Goal: Obtain resource: Download file/media

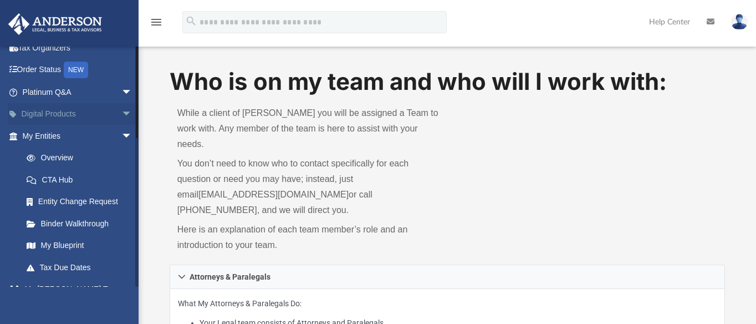
scroll to position [69, 0]
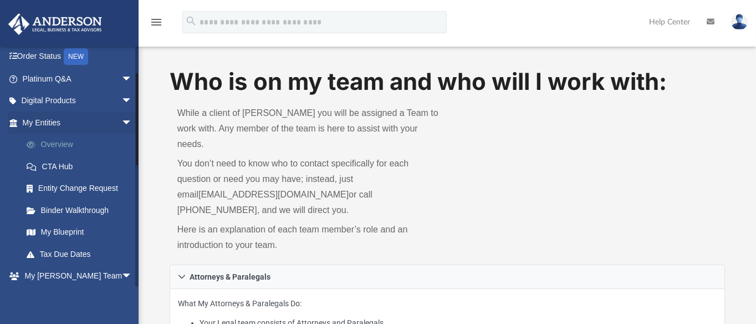
click at [58, 141] on link "Overview" at bounding box center [83, 145] width 134 height 22
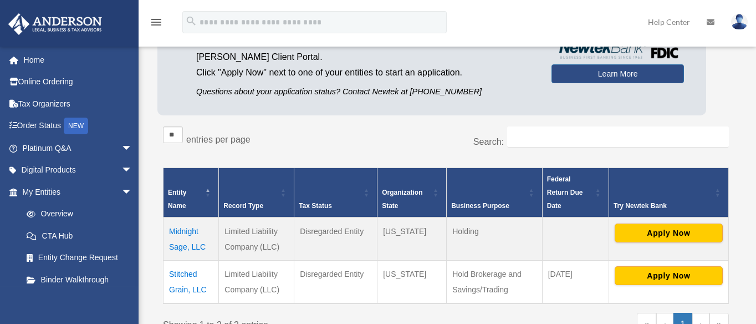
scroll to position [139, 0]
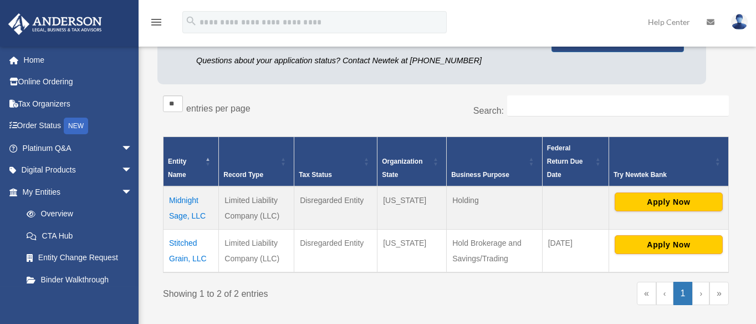
click at [185, 198] on td "Midnight Sage, LLC" at bounding box center [190, 207] width 55 height 43
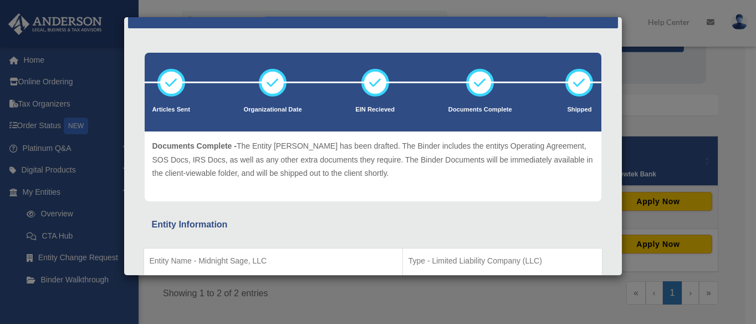
scroll to position [0, 0]
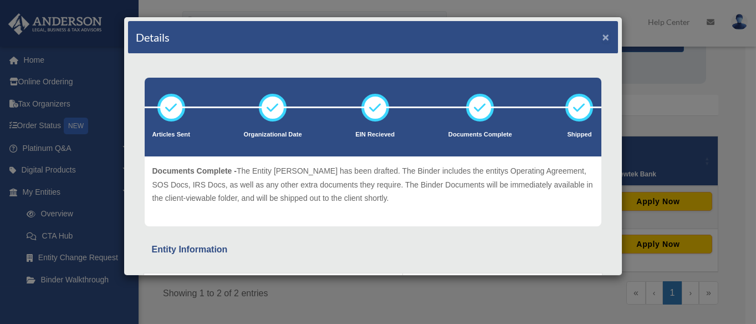
click at [602, 35] on button "×" at bounding box center [605, 37] width 7 height 12
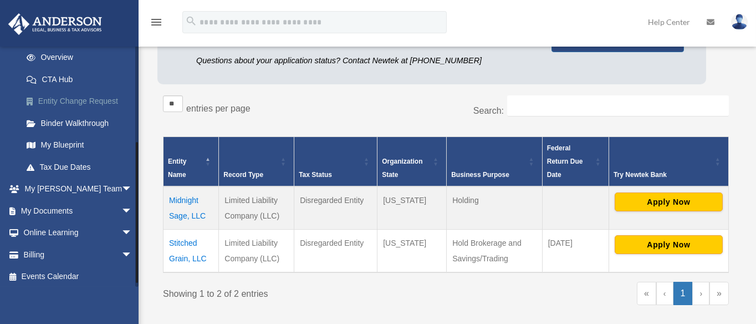
scroll to position [160, 0]
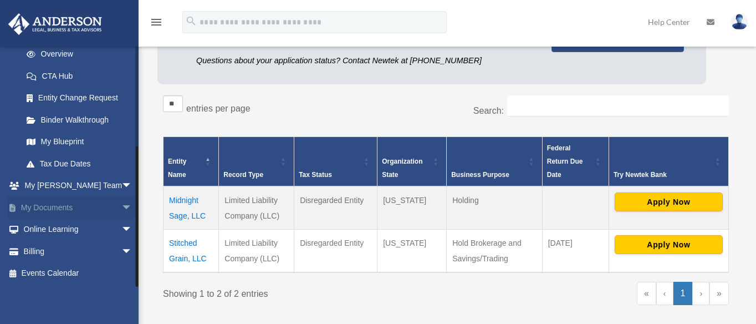
click at [121, 205] on span "arrow_drop_down" at bounding box center [132, 207] width 22 height 23
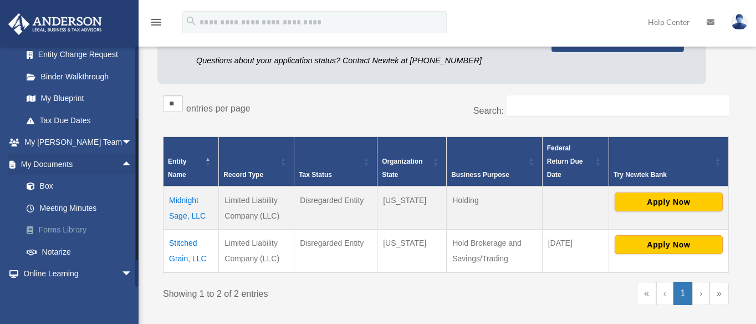
scroll to position [229, 0]
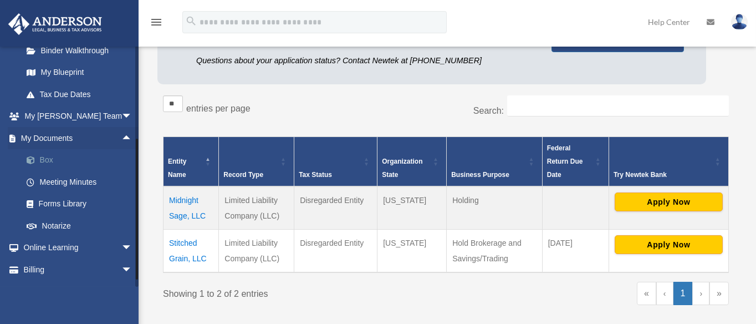
click at [48, 160] on link "Box" at bounding box center [83, 160] width 134 height 22
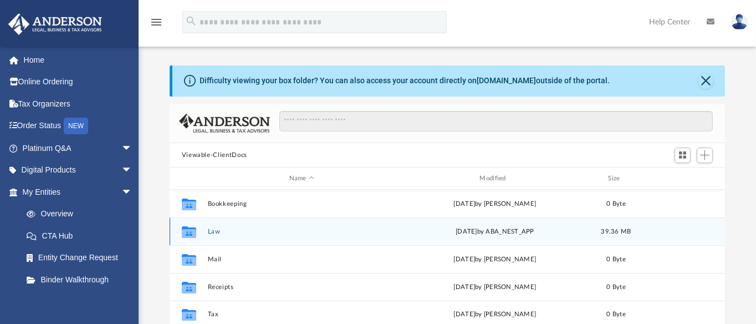
scroll to position [69, 0]
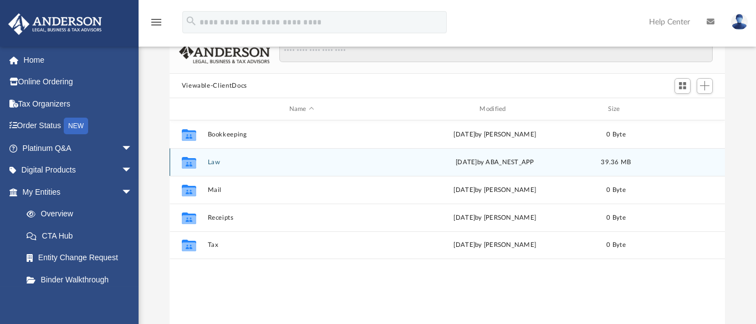
click at [186, 163] on icon "grid" at bounding box center [188, 164] width 14 height 9
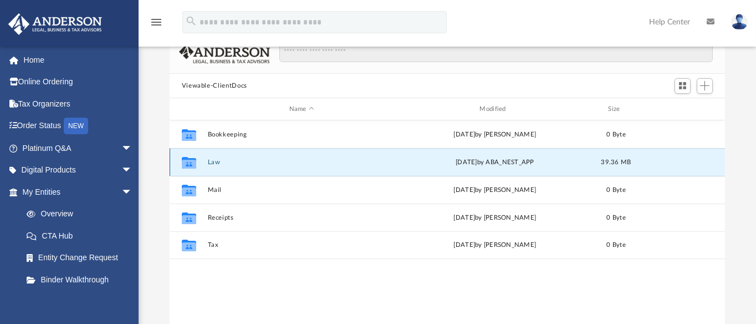
click at [211, 160] on button "Law" at bounding box center [301, 161] width 188 height 7
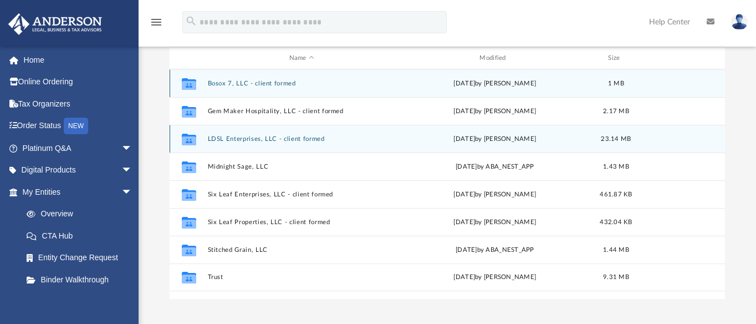
scroll to position [139, 0]
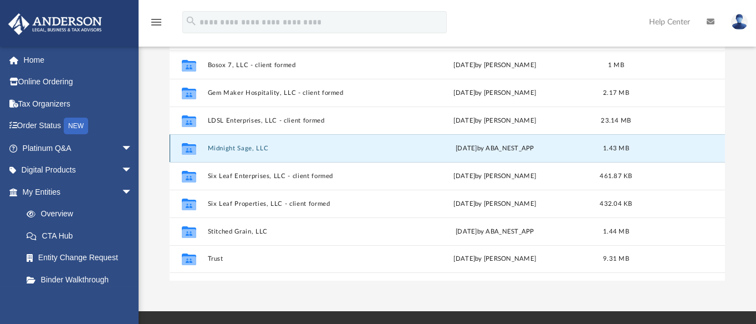
click at [237, 146] on button "Midnight Sage, LLC" at bounding box center [301, 148] width 188 height 7
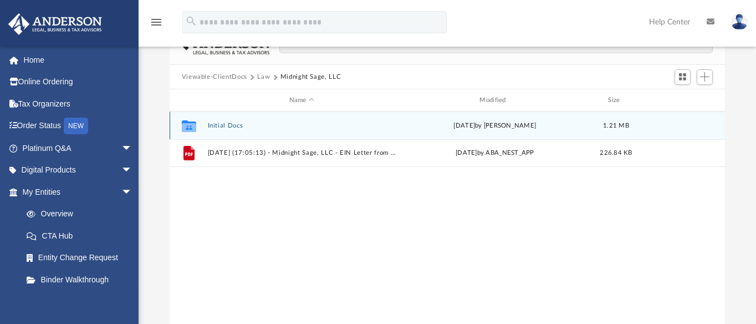
scroll to position [0, 0]
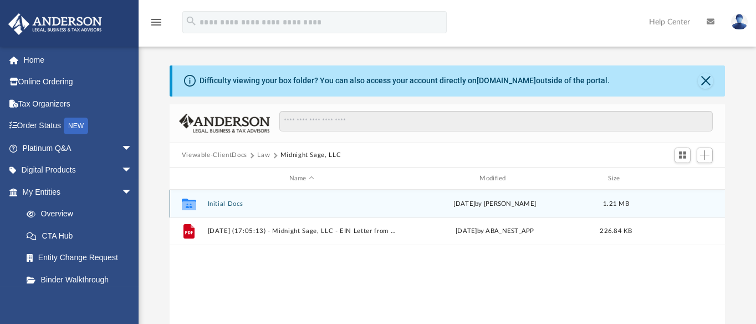
click at [227, 201] on button "Initial Docs" at bounding box center [301, 203] width 188 height 7
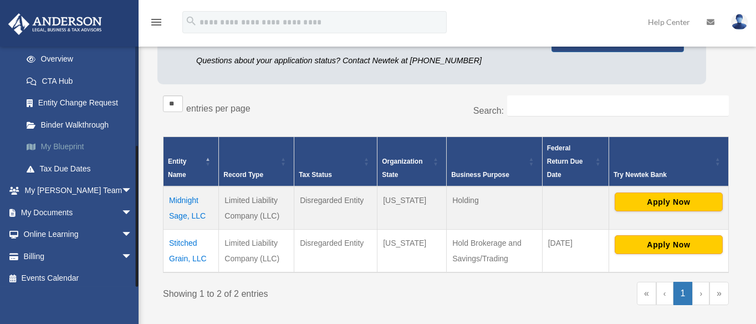
scroll to position [160, 0]
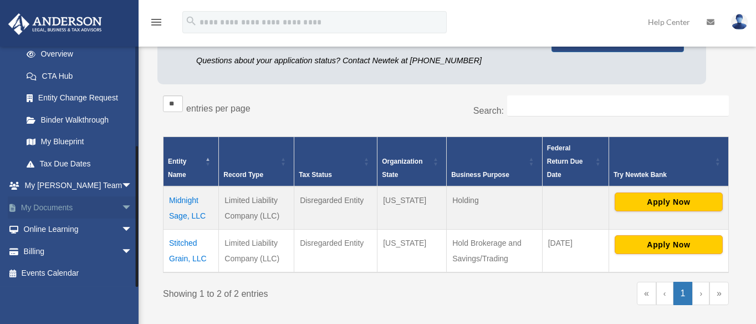
click at [121, 203] on span "arrow_drop_down" at bounding box center [132, 207] width 22 height 23
click at [46, 230] on link "Box" at bounding box center [83, 229] width 134 height 22
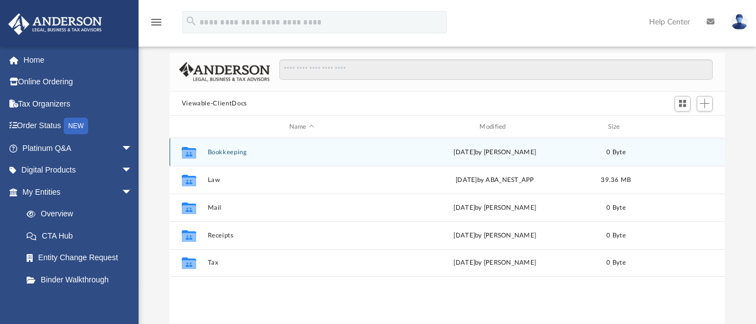
scroll to position [69, 0]
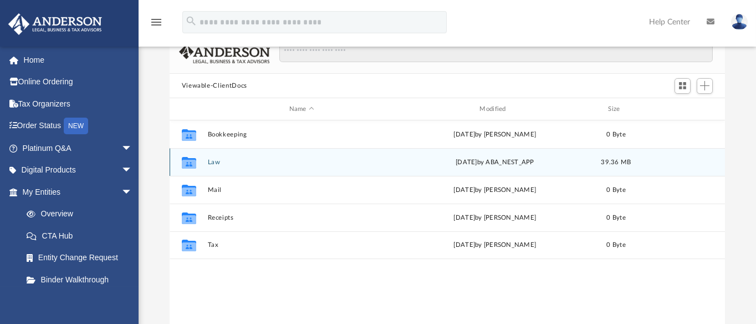
click at [212, 162] on button "Law" at bounding box center [301, 161] width 188 height 7
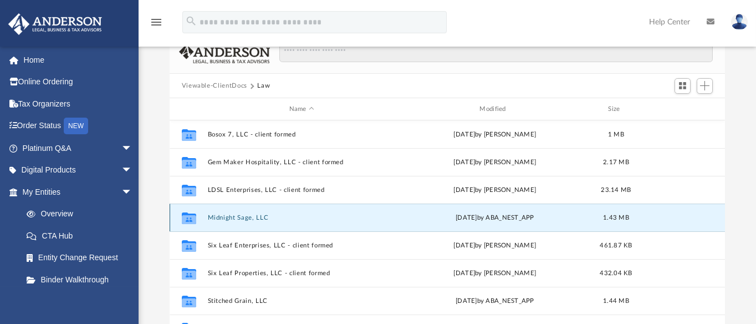
click at [224, 216] on button "Midnight Sage, LLC" at bounding box center [301, 217] width 188 height 7
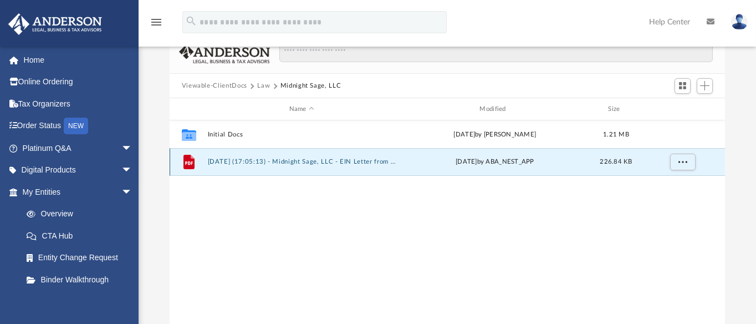
click at [315, 160] on button "2025.09.22 (17:05:13) - Midnight Sage, LLC - EIN Letter from IRS.pdf" at bounding box center [301, 161] width 188 height 7
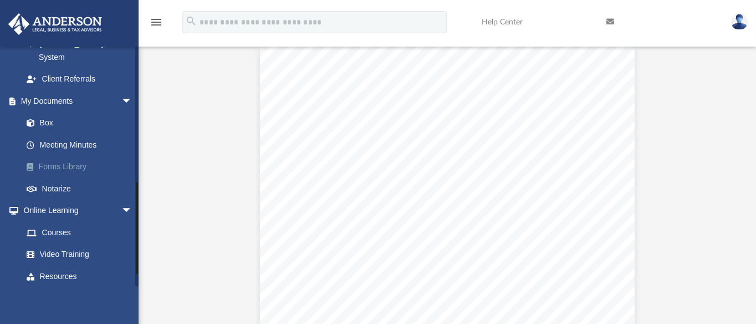
scroll to position [346, 0]
click at [47, 111] on link "Box" at bounding box center [83, 122] width 134 height 22
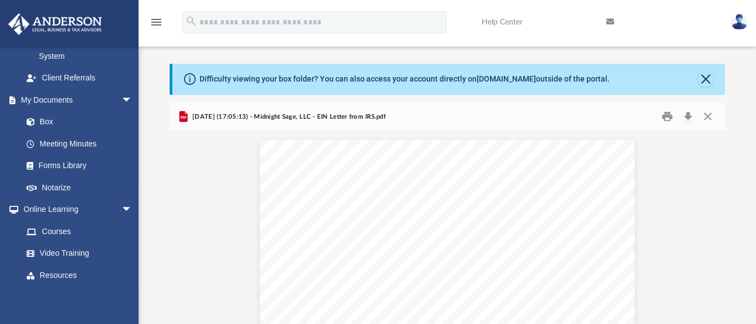
scroll to position [0, 0]
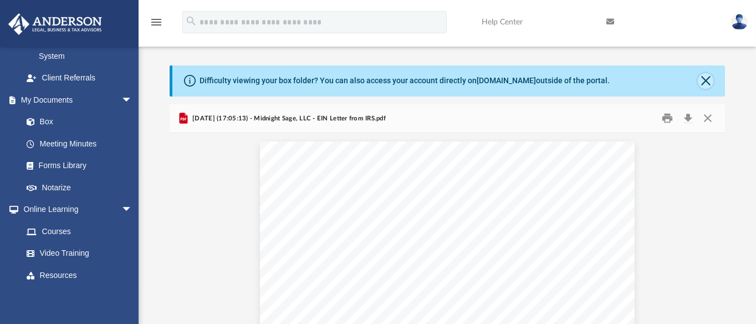
click at [707, 82] on button "Close" at bounding box center [706, 81] width 16 height 16
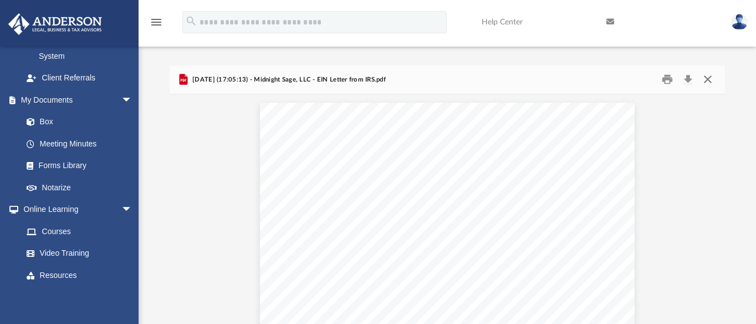
click at [710, 80] on button "Close" at bounding box center [708, 79] width 20 height 17
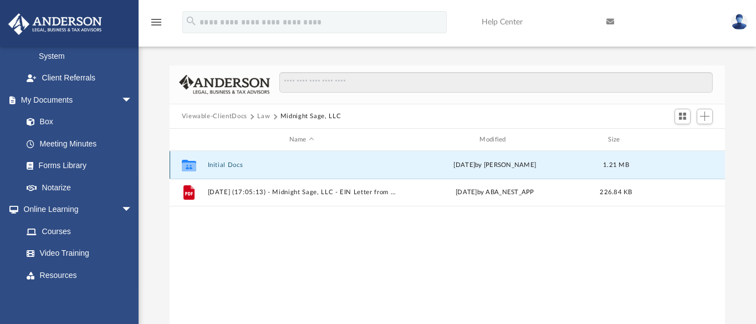
click at [229, 162] on button "Initial Docs" at bounding box center [301, 164] width 188 height 7
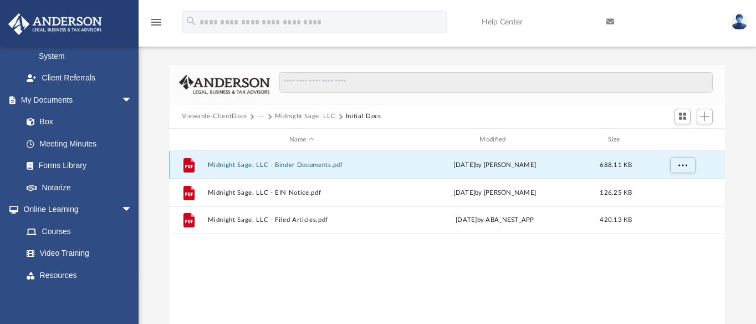
click at [315, 163] on button "Midnight Sage, LLC - Binder Documents.pdf" at bounding box center [301, 164] width 188 height 7
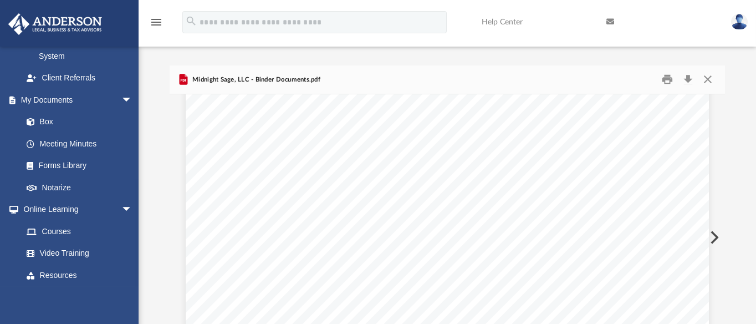
scroll to position [1663, 0]
click at [709, 79] on button "Close" at bounding box center [708, 79] width 20 height 17
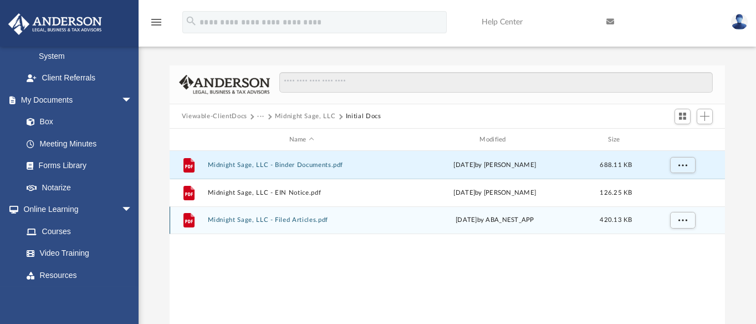
click at [306, 218] on button "Midnight Sage, LLC - Filed Articles.pdf" at bounding box center [301, 219] width 188 height 7
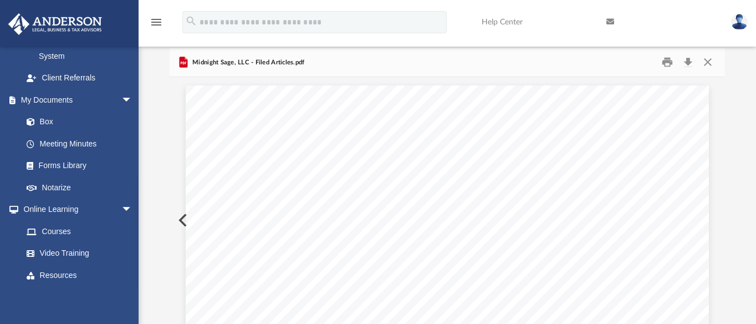
scroll to position [0, 0]
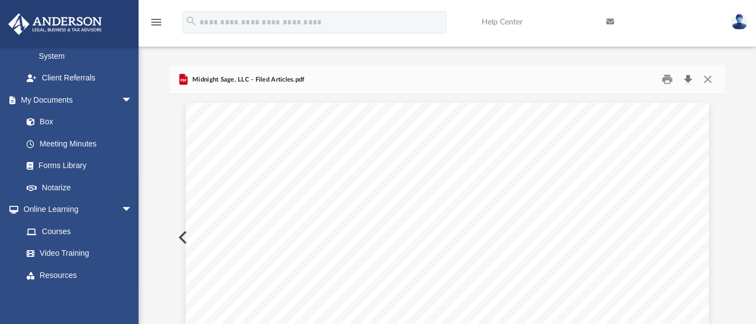
click at [688, 78] on button "Download" at bounding box center [688, 79] width 20 height 17
